Goal: Task Accomplishment & Management: Manage account settings

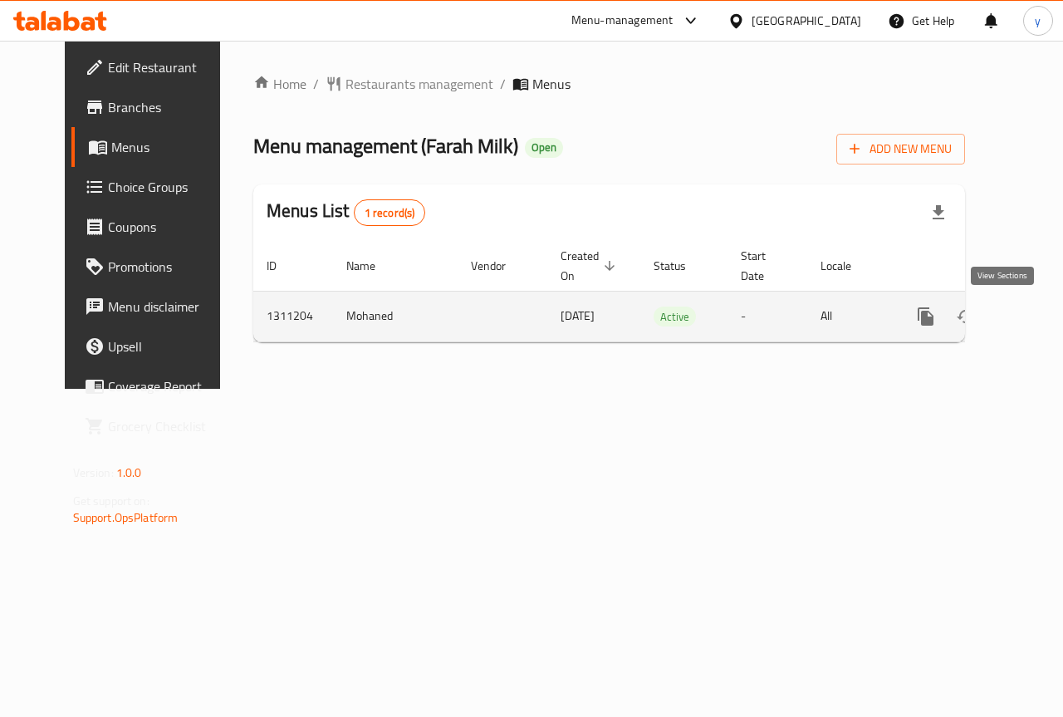
click at [1036, 319] on icon "enhanced table" at bounding box center [1046, 317] width 20 height 20
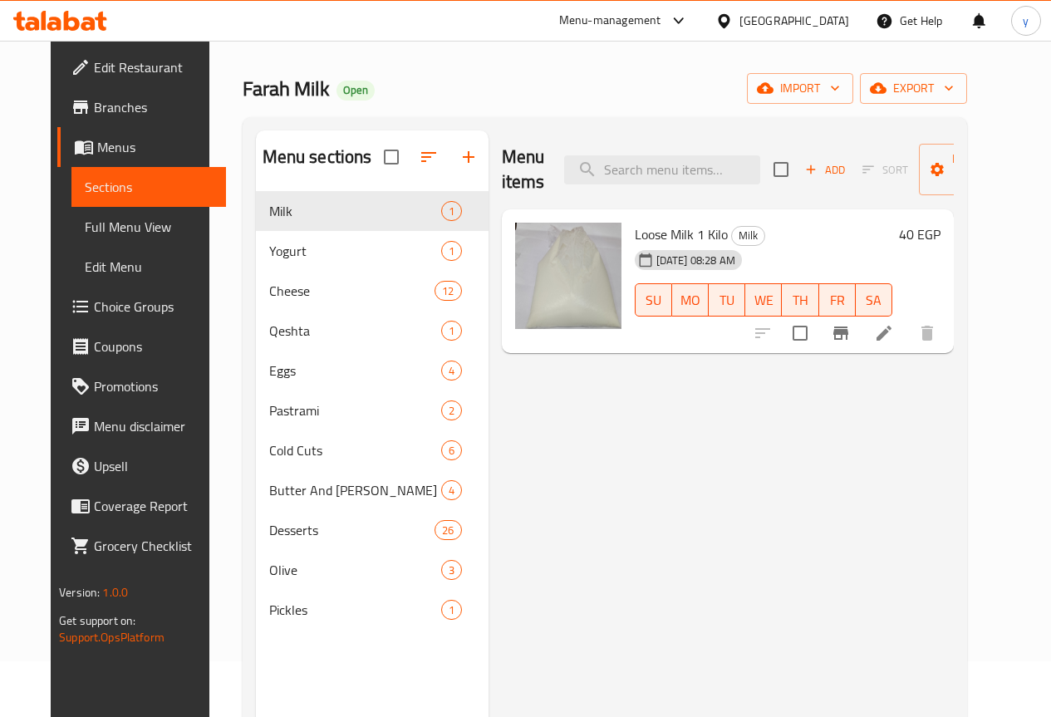
scroll to position [83, 0]
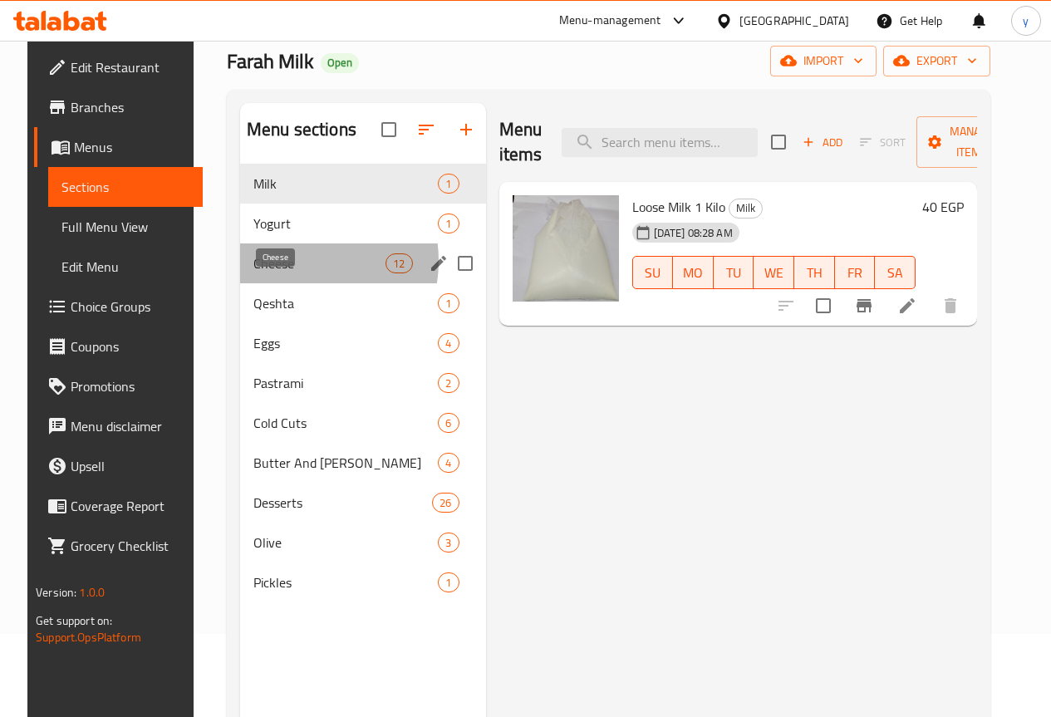
click at [276, 273] on span "Cheese" at bounding box center [319, 263] width 132 height 20
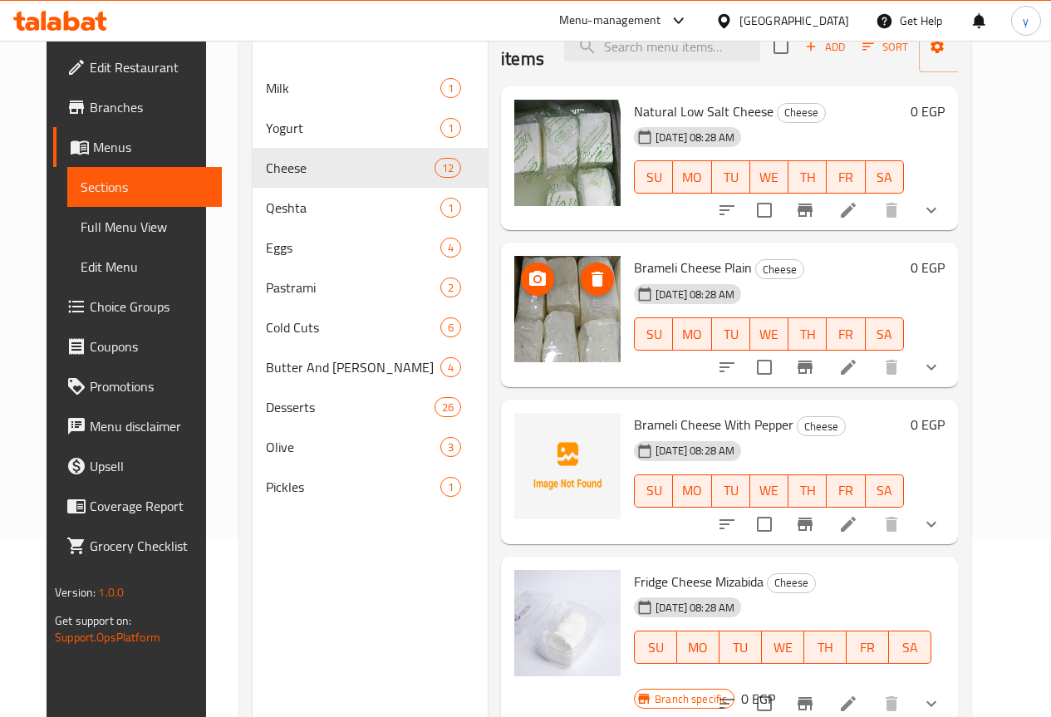
scroll to position [150, 0]
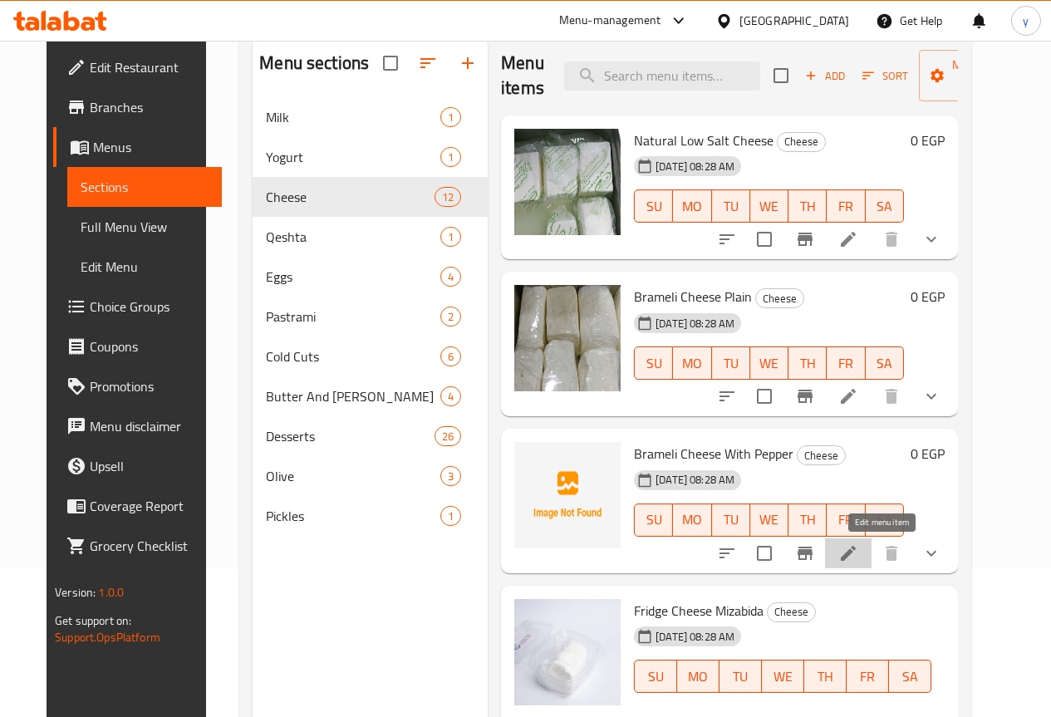
click at [858, 556] on icon at bounding box center [848, 553] width 20 height 20
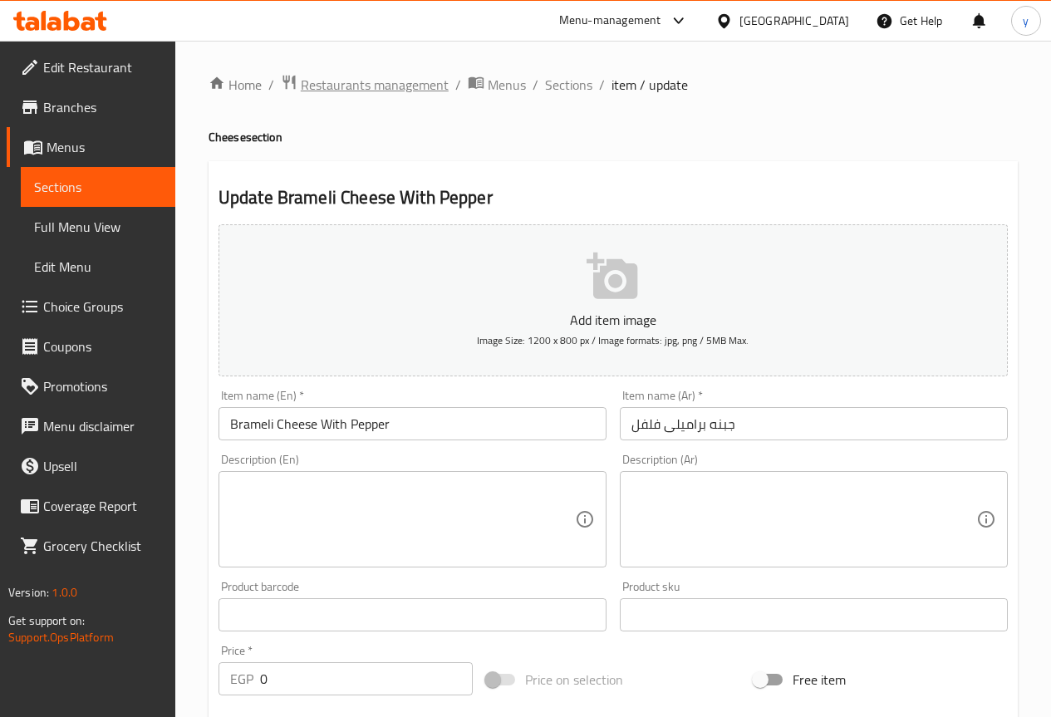
click at [328, 84] on span "Restaurants management" at bounding box center [375, 85] width 148 height 20
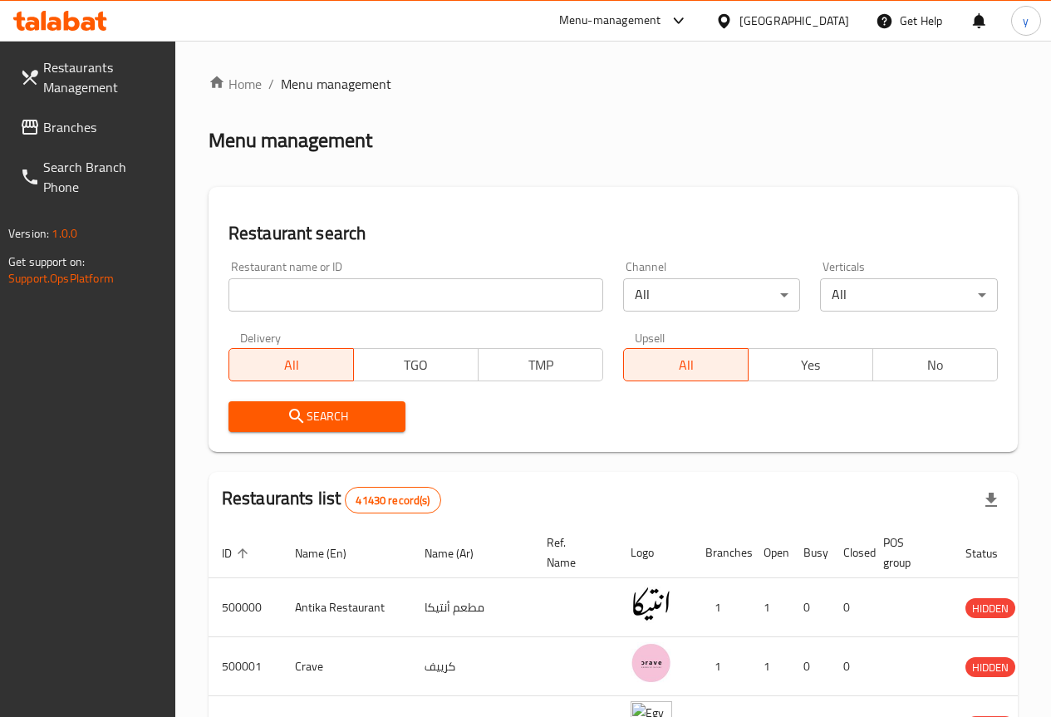
click at [90, 124] on span "Branches" at bounding box center [102, 127] width 119 height 20
